Goal: Task Accomplishment & Management: Use online tool/utility

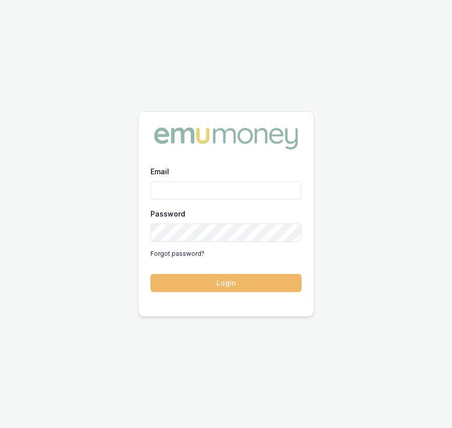
type input "[EMAIL_ADDRESS][DOMAIN_NAME]"
click at [231, 284] on button "Login" at bounding box center [226, 283] width 151 height 18
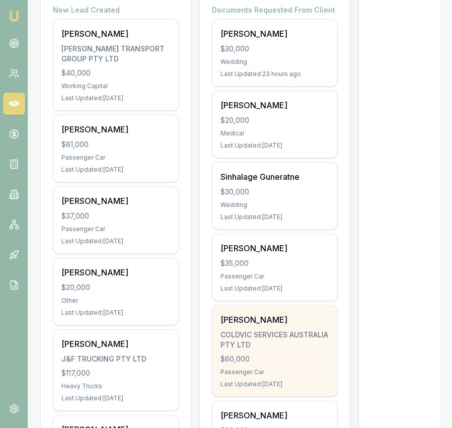
scroll to position [339, 0]
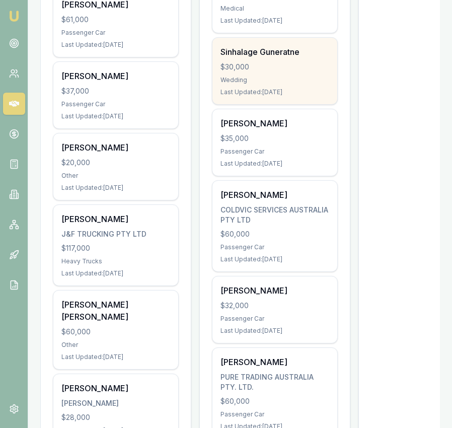
click at [279, 84] on div "Sinhalage Guneratne $30,000 Wedding Last Updated: 6 days ago" at bounding box center [275, 71] width 125 height 66
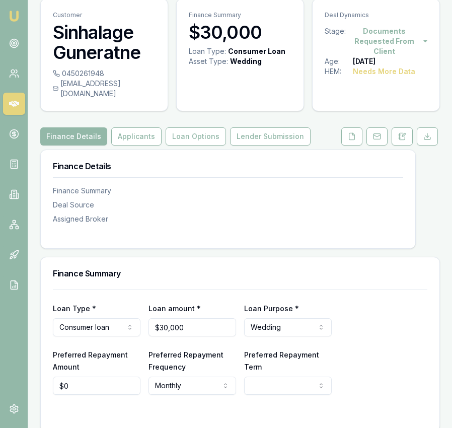
scroll to position [44, 0]
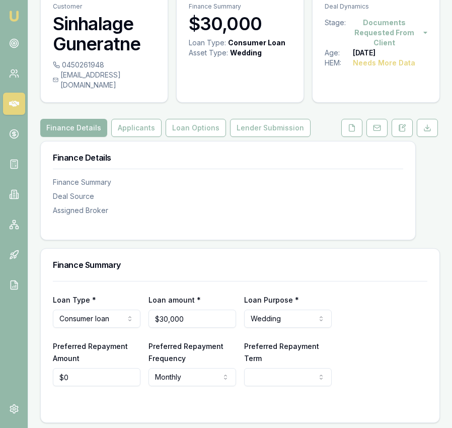
click at [104, 65] on div "0450261948" at bounding box center [104, 65] width 103 height 10
drag, startPoint x: 104, startPoint y: 65, endPoint x: 63, endPoint y: 66, distance: 40.8
click at [63, 66] on div "0450261948" at bounding box center [104, 65] width 103 height 10
copy div "0450261948"
drag, startPoint x: 139, startPoint y: 76, endPoint x: 132, endPoint y: 78, distance: 6.7
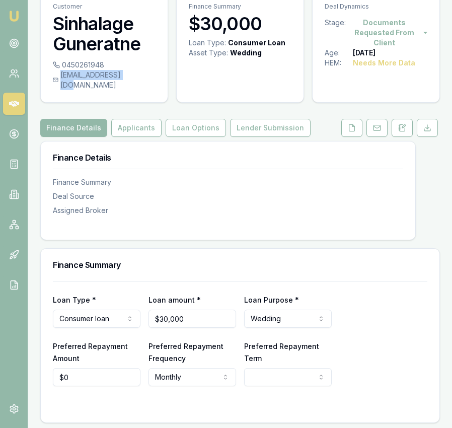
click at [132, 78] on div "pabs.gun@gmail.com" at bounding box center [104, 80] width 103 height 20
copy div "pabs.gun@gmail.com"
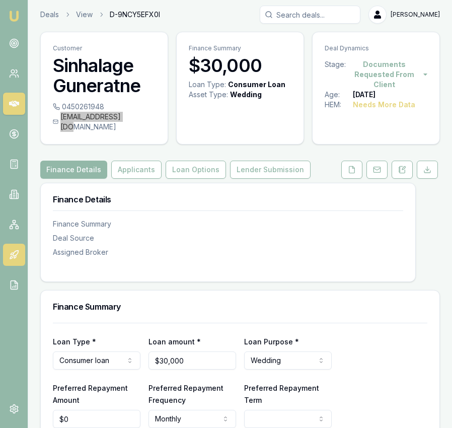
scroll to position [0, 0]
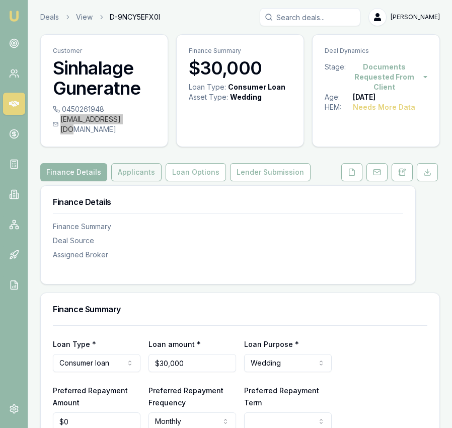
click at [131, 163] on button "Applicants" at bounding box center [136, 172] width 50 height 18
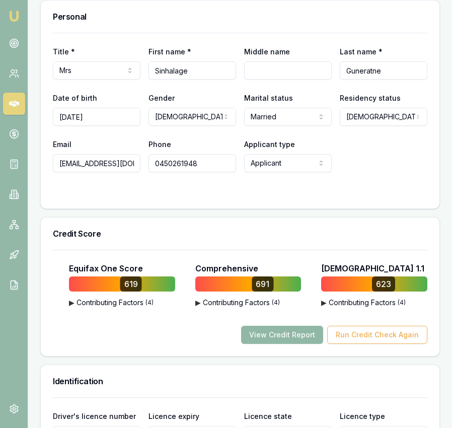
scroll to position [501, 0]
click at [291, 326] on button "View Credit Report" at bounding box center [282, 335] width 82 height 18
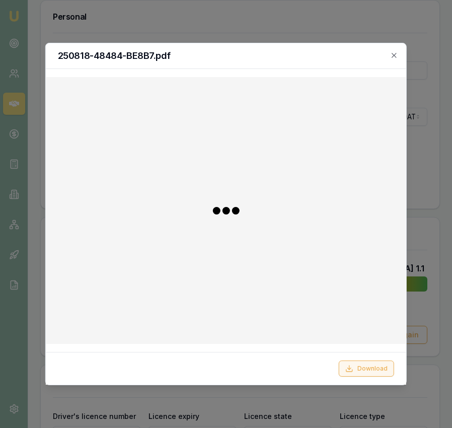
click at [349, 366] on line at bounding box center [349, 368] width 0 height 4
click at [430, 61] on div at bounding box center [226, 214] width 452 height 428
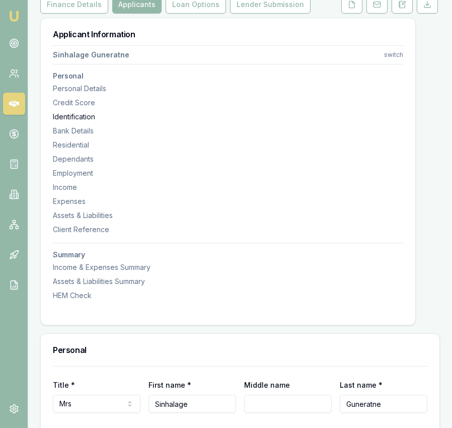
scroll to position [80, 0]
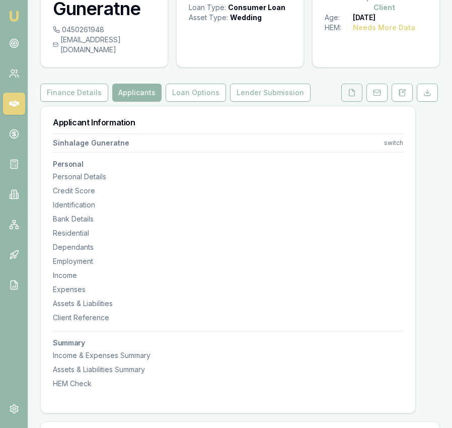
click at [349, 88] on button at bounding box center [351, 93] width 21 height 18
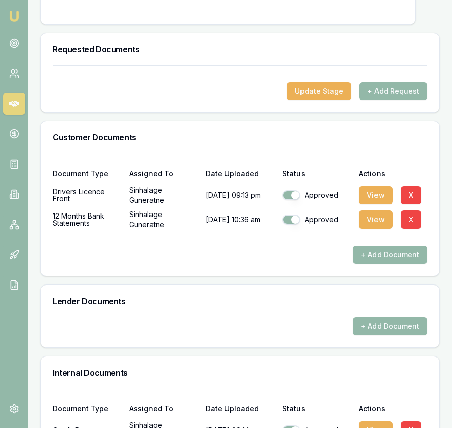
scroll to position [299, 0]
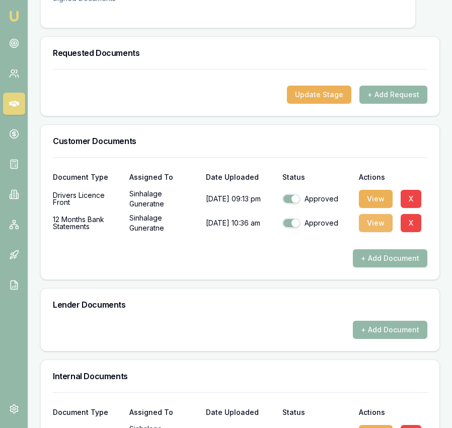
click at [378, 217] on button "View" at bounding box center [376, 223] width 34 height 18
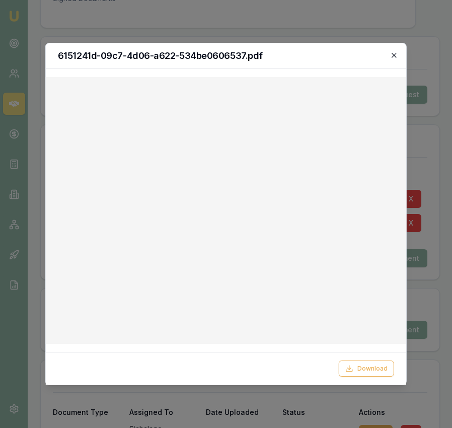
click at [392, 53] on icon "button" at bounding box center [394, 55] width 8 height 8
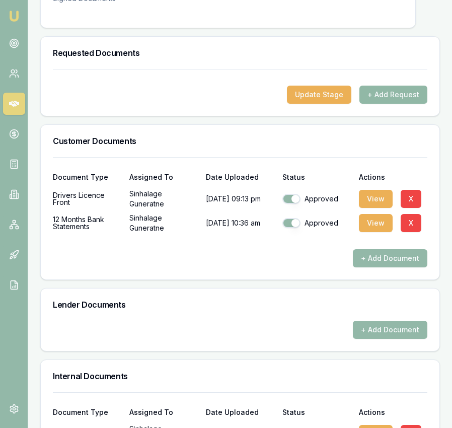
click at [390, 87] on button "+ Add Request" at bounding box center [394, 95] width 68 height 18
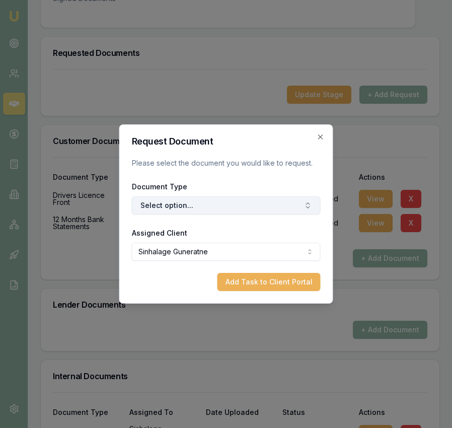
click at [268, 204] on button "Select option..." at bounding box center [226, 205] width 189 height 18
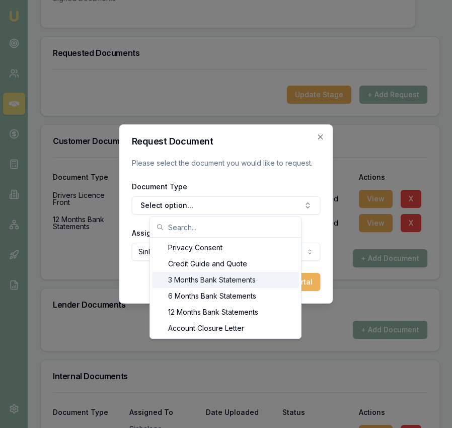
click at [255, 280] on div "3 Months Bank Statements" at bounding box center [225, 280] width 147 height 16
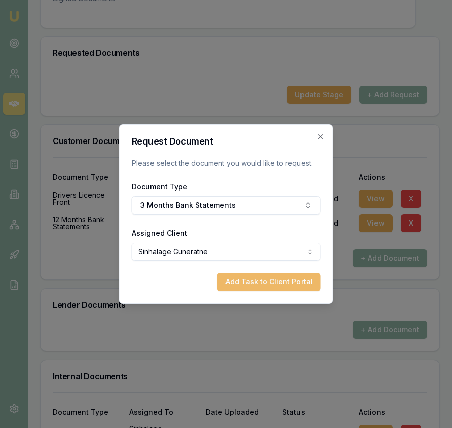
click at [257, 281] on button "Add Task to Client Portal" at bounding box center [269, 282] width 103 height 18
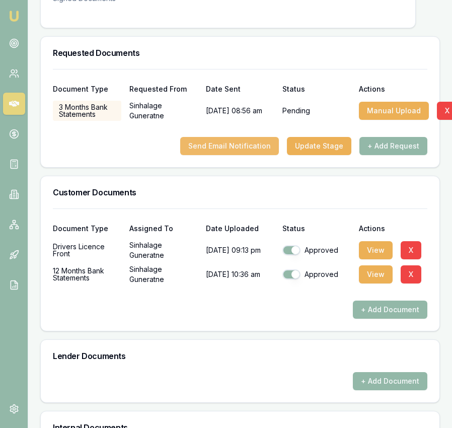
click at [251, 137] on button "Send Email Notification" at bounding box center [229, 146] width 99 height 18
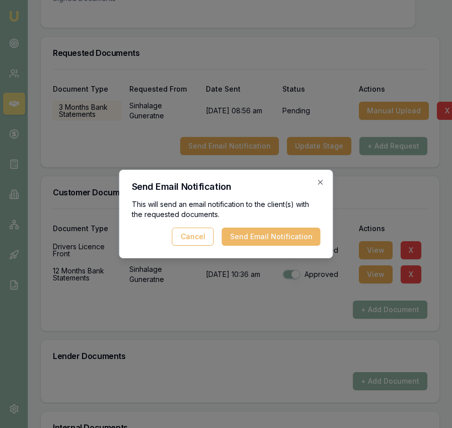
click at [260, 241] on button "Send Email Notification" at bounding box center [271, 237] width 99 height 18
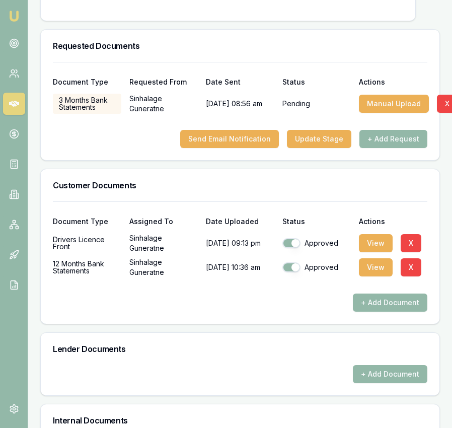
scroll to position [306, 0]
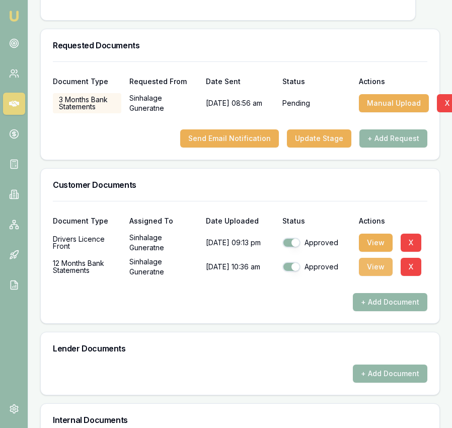
click at [374, 258] on button "View" at bounding box center [376, 267] width 34 height 18
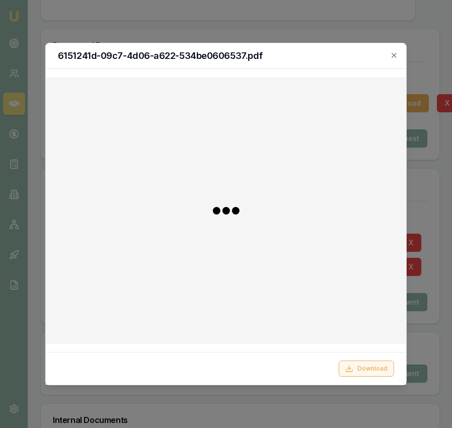
click at [367, 366] on button "Download" at bounding box center [366, 369] width 55 height 16
click at [393, 54] on icon "button" at bounding box center [394, 55] width 5 height 5
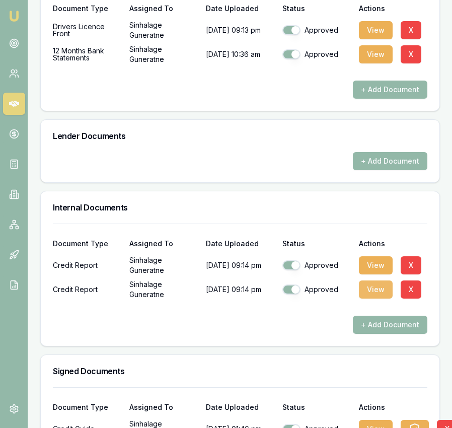
scroll to position [599, 0]
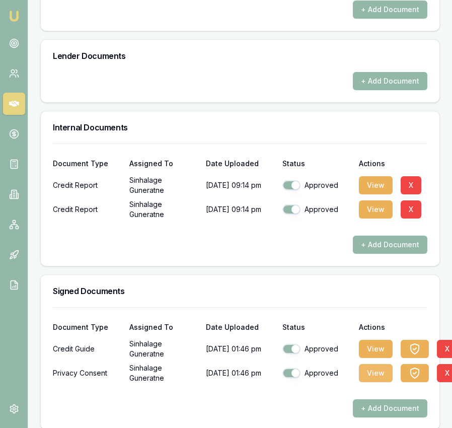
click at [372, 368] on button "View" at bounding box center [376, 373] width 34 height 18
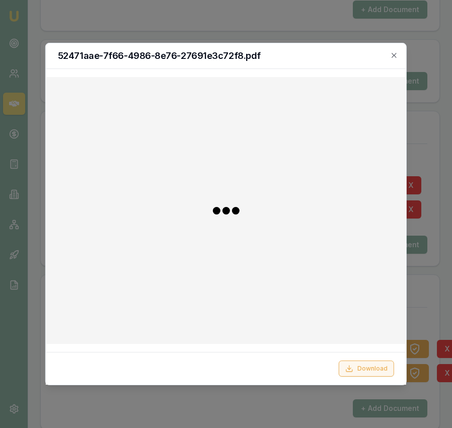
click at [368, 370] on button "Download" at bounding box center [366, 369] width 55 height 16
drag, startPoint x: 424, startPoint y: 291, endPoint x: 422, endPoint y: 309, distance: 17.7
click at [424, 291] on div at bounding box center [226, 214] width 452 height 428
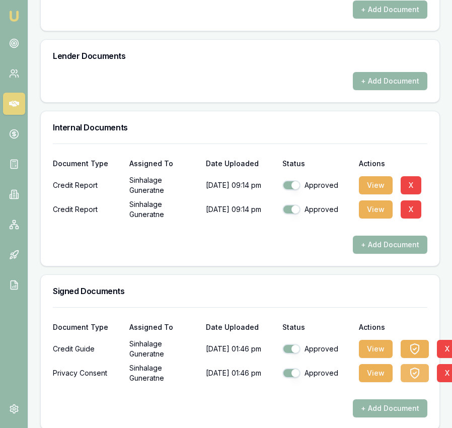
click at [417, 364] on button "button" at bounding box center [415, 373] width 28 height 18
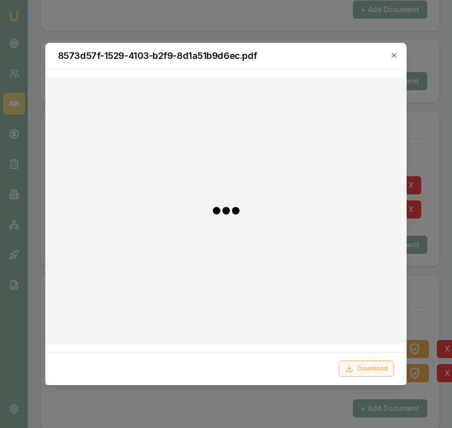
click at [376, 369] on button "Download" at bounding box center [366, 369] width 55 height 16
click at [437, 297] on div at bounding box center [226, 214] width 452 height 428
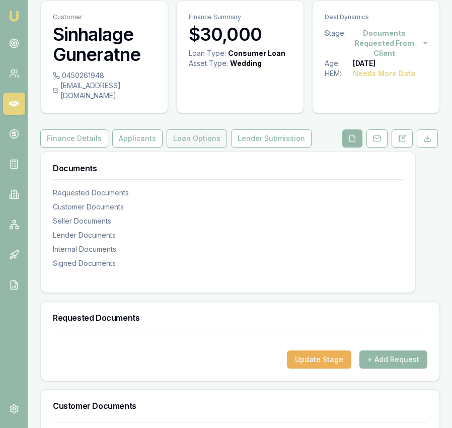
scroll to position [0, 0]
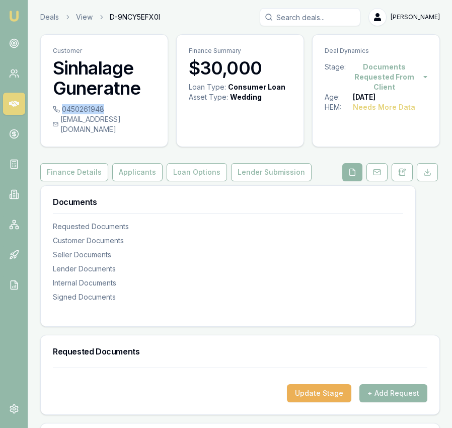
drag, startPoint x: 110, startPoint y: 112, endPoint x: 103, endPoint y: 112, distance: 7.0
click at [103, 112] on div "0450261948" at bounding box center [104, 109] width 103 height 10
copy div "0450261948"
click at [133, 121] on div "pabs.gun@gmail.com" at bounding box center [104, 124] width 103 height 20
copy div "pabs.gun@gmail.com"
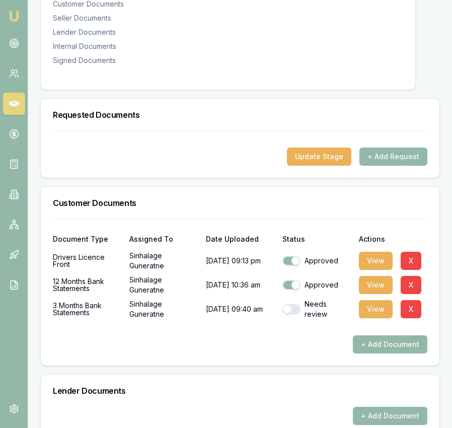
scroll to position [266, 0]
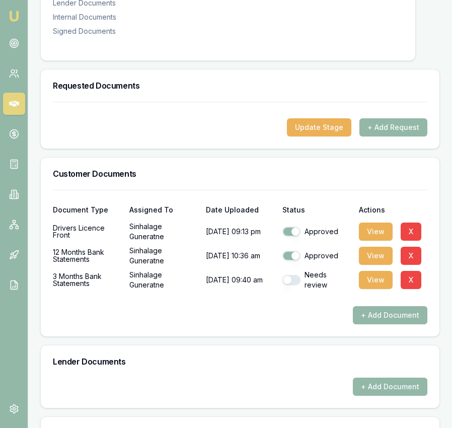
click at [298, 275] on button "button" at bounding box center [291, 280] width 18 height 10
checkbox input "true"
click at [378, 274] on button "View" at bounding box center [376, 280] width 34 height 18
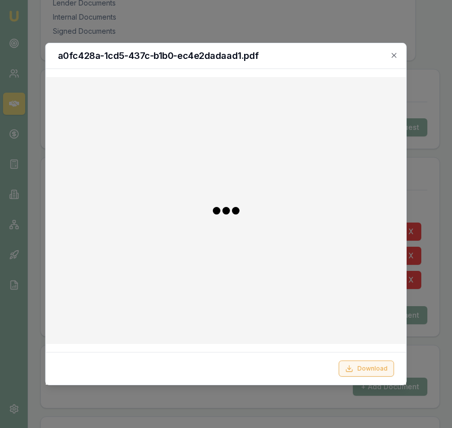
click at [372, 367] on button "Download" at bounding box center [366, 369] width 55 height 16
click at [398, 55] on icon "button" at bounding box center [394, 55] width 8 height 8
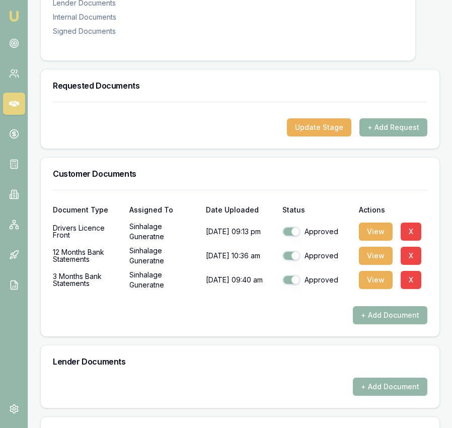
click at [410, 119] on button "+ Add Request" at bounding box center [394, 127] width 68 height 18
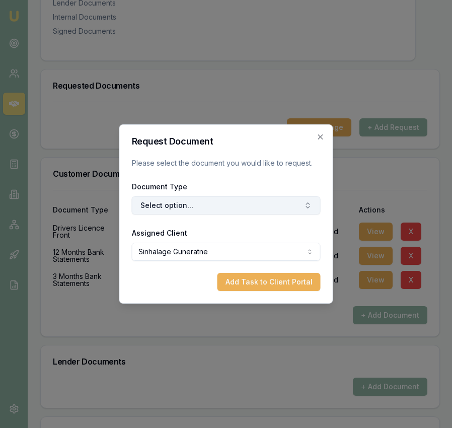
click at [261, 206] on button "Select option..." at bounding box center [226, 205] width 189 height 18
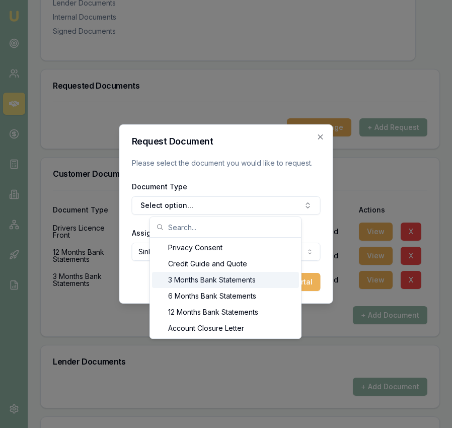
click at [255, 279] on div "3 Months Bank Statements" at bounding box center [225, 280] width 147 height 16
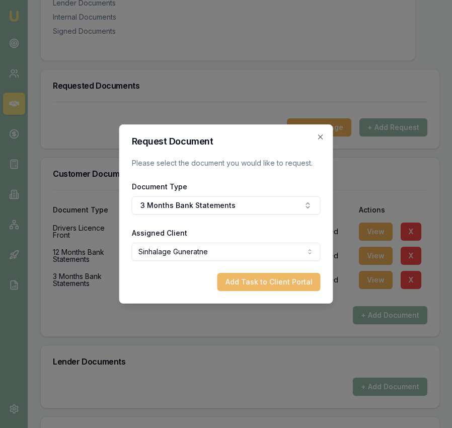
click at [255, 279] on button "Add Task to Client Portal" at bounding box center [269, 282] width 103 height 18
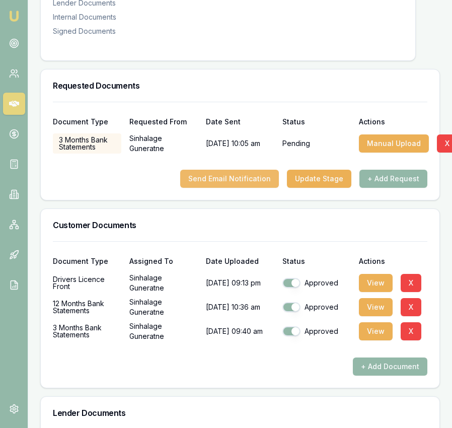
click at [247, 170] on button "Send Email Notification" at bounding box center [229, 179] width 99 height 18
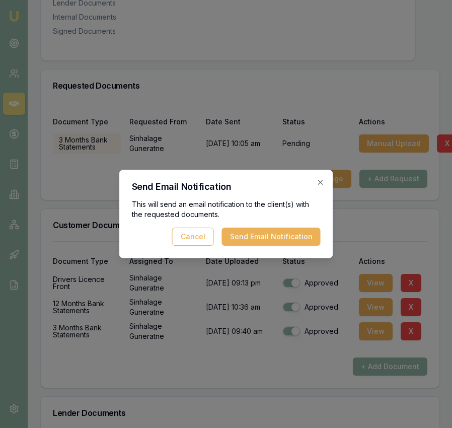
click at [276, 247] on div "Send Email Notification This will send an email notification to the client(s) w…" at bounding box center [226, 214] width 214 height 89
click at [274, 239] on button "Send Email Notification" at bounding box center [271, 237] width 99 height 18
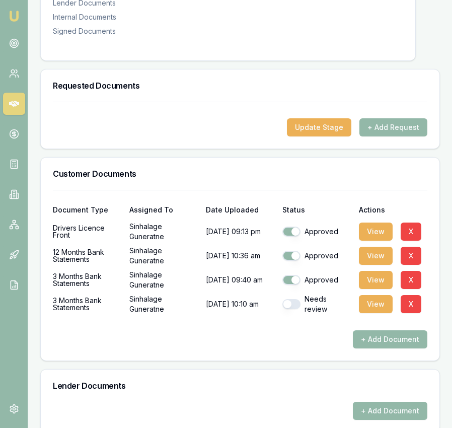
click at [294, 299] on button "button" at bounding box center [291, 304] width 18 height 10
checkbox input "true"
click at [378, 295] on button "View" at bounding box center [376, 304] width 34 height 18
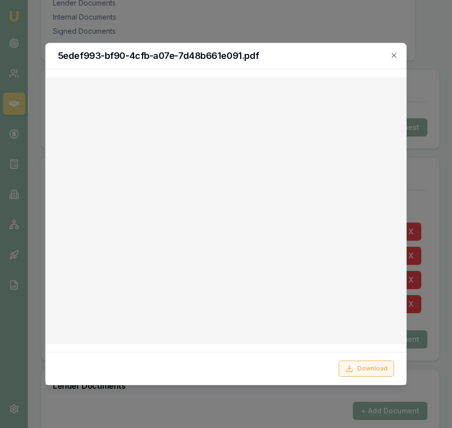
click at [367, 375] on button "Download" at bounding box center [366, 369] width 55 height 16
drag, startPoint x: 397, startPoint y: 54, endPoint x: 370, endPoint y: 57, distance: 27.9
click at [397, 54] on icon "button" at bounding box center [394, 55] width 8 height 8
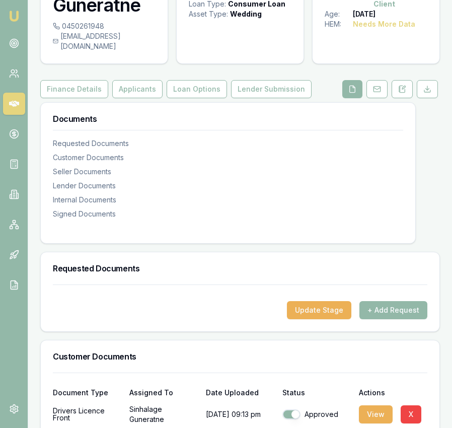
scroll to position [0, 0]
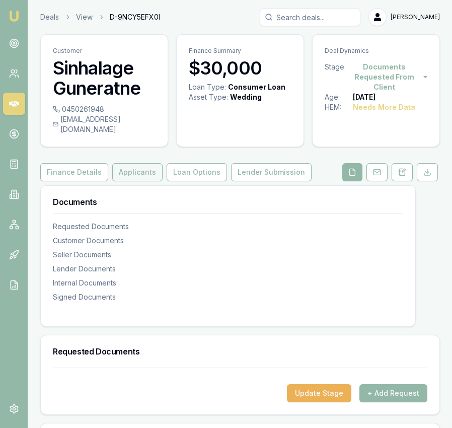
click at [130, 164] on button "Applicants" at bounding box center [137, 172] width 50 height 18
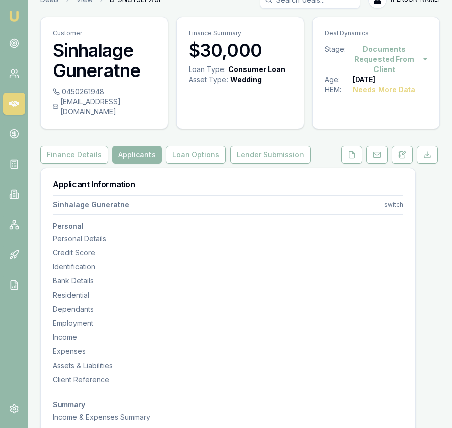
scroll to position [17, 0]
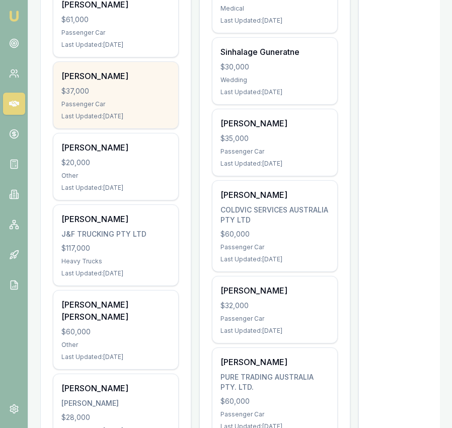
click at [149, 76] on div "[PERSON_NAME]" at bounding box center [115, 76] width 109 height 12
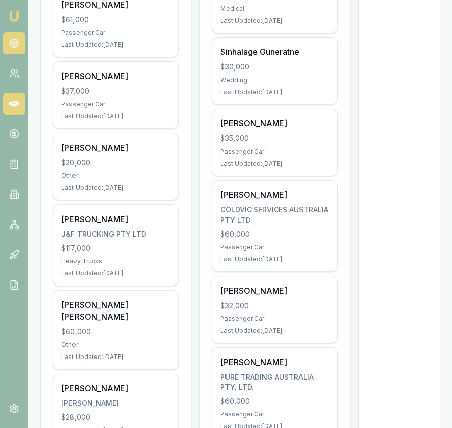
click at [9, 43] on icon at bounding box center [14, 43] width 10 height 10
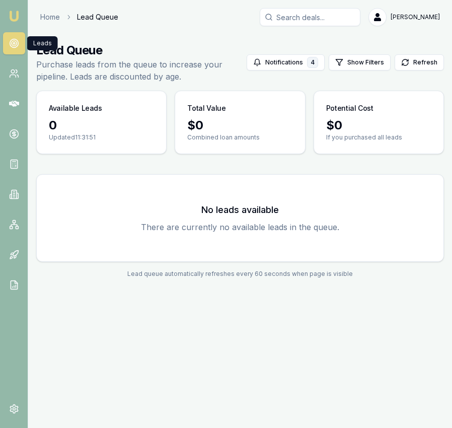
click at [19, 42] on icon at bounding box center [14, 43] width 10 height 10
click at [422, 62] on button "Refresh" at bounding box center [419, 62] width 49 height 16
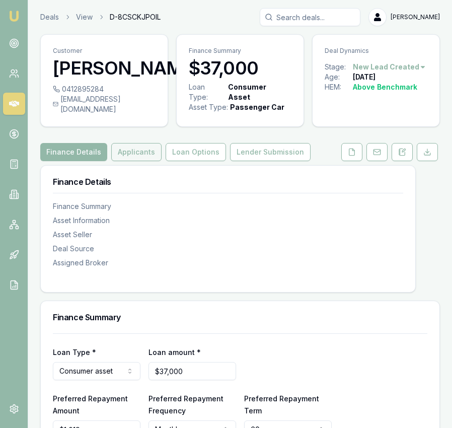
click at [135, 161] on button "Applicants" at bounding box center [136, 152] width 50 height 18
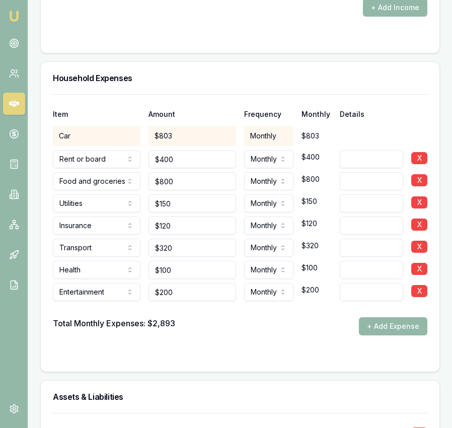
scroll to position [2219, 0]
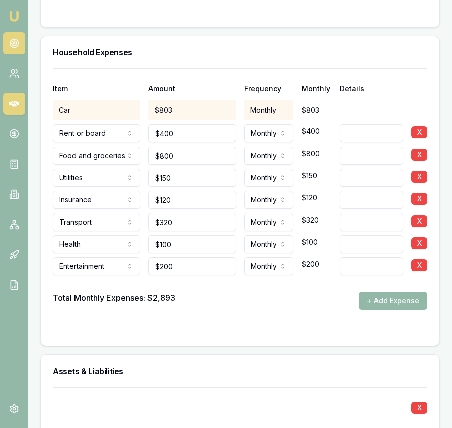
click at [17, 50] on link at bounding box center [14, 43] width 22 height 22
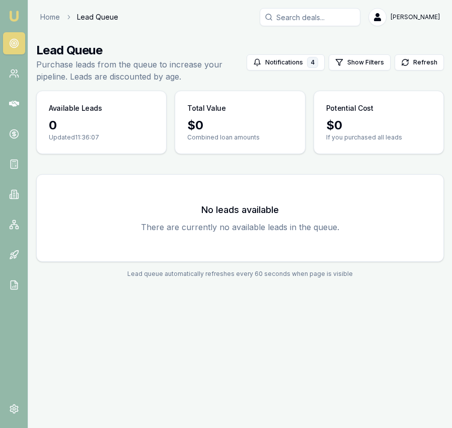
click at [17, 14] on img at bounding box center [14, 16] width 12 height 12
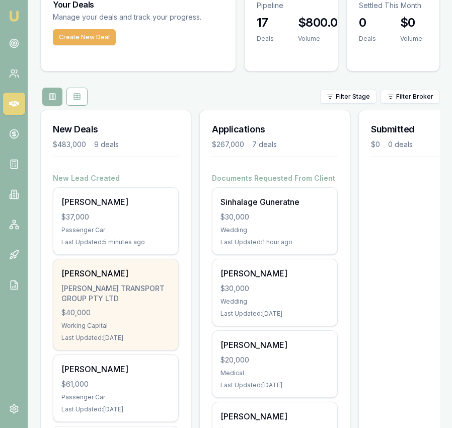
scroll to position [49, 0]
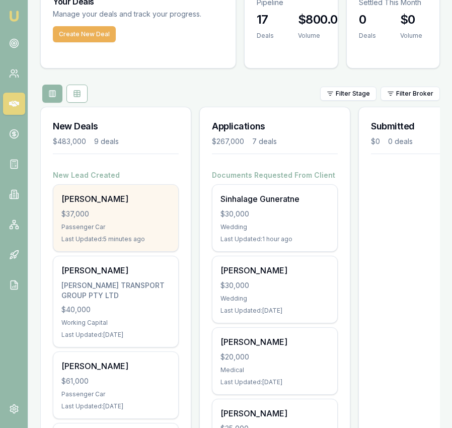
click at [141, 223] on div "Passenger Car" at bounding box center [115, 227] width 109 height 8
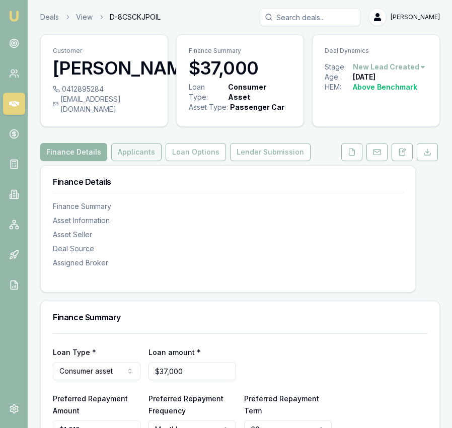
click at [130, 161] on button "Applicants" at bounding box center [136, 152] width 50 height 18
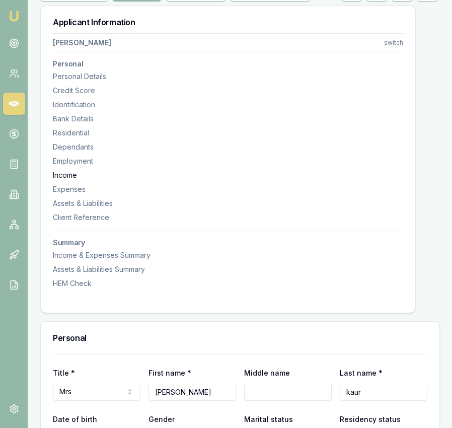
scroll to position [162, 0]
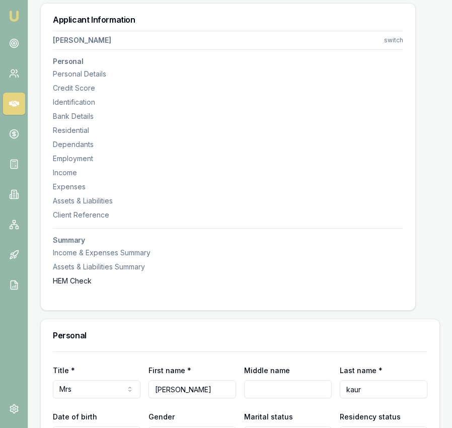
click at [110, 286] on div "HEM Check" at bounding box center [228, 281] width 350 height 10
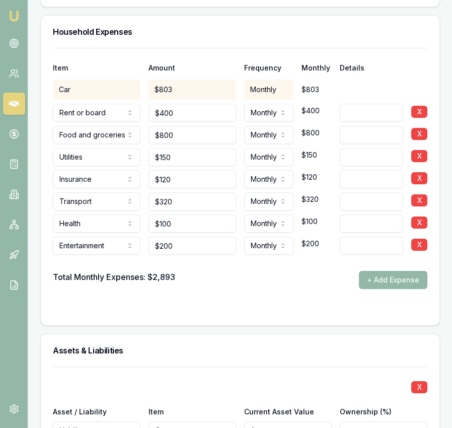
scroll to position [2238, 0]
